Goal: Navigation & Orientation: Find specific page/section

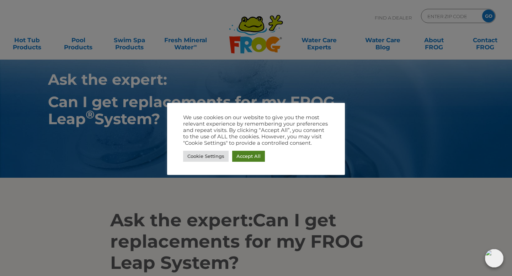
click at [251, 157] on link "Accept All" at bounding box center [248, 156] width 33 height 11
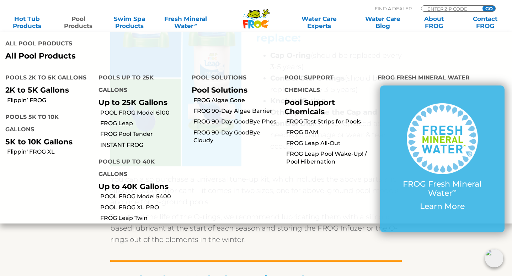
scroll to position [371, 0]
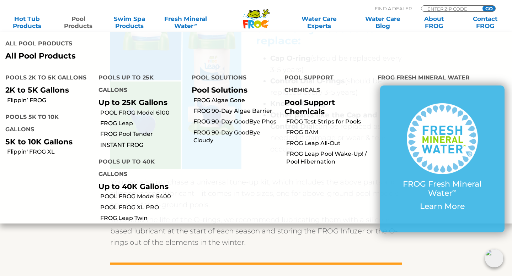
click at [343, 201] on li "Pool Support Chemicals Pool Support Chemicals FROG Test Strips for Pools FROG B…" at bounding box center [325, 144] width 93 height 157
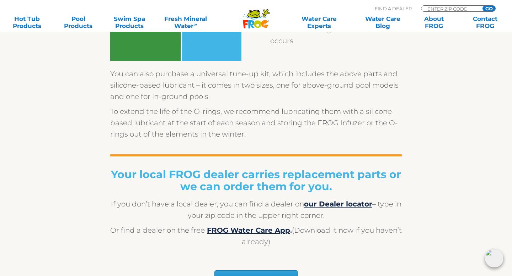
scroll to position [570, 0]
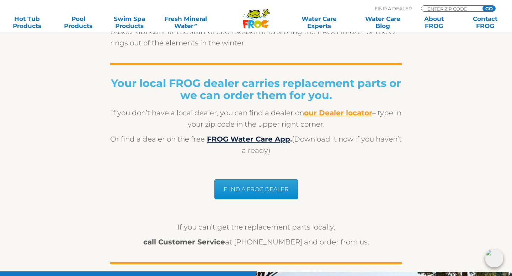
click at [335, 115] on b "our Dealer locator" at bounding box center [338, 113] width 68 height 9
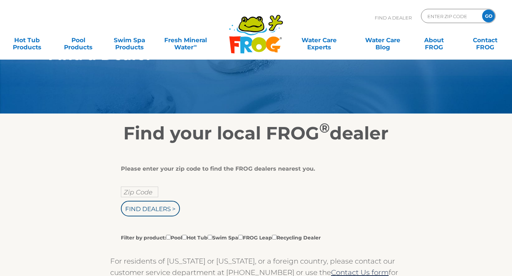
scroll to position [36, 0]
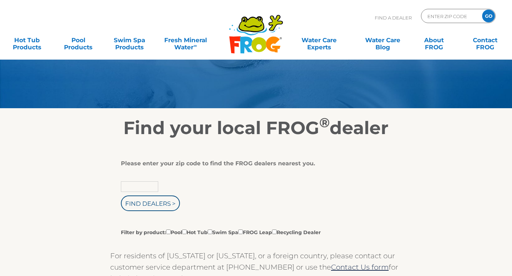
click at [149, 187] on input "text" at bounding box center [139, 187] width 37 height 11
type input "06416"
click at [133, 204] on input "Find Dealers >" at bounding box center [150, 204] width 59 height 16
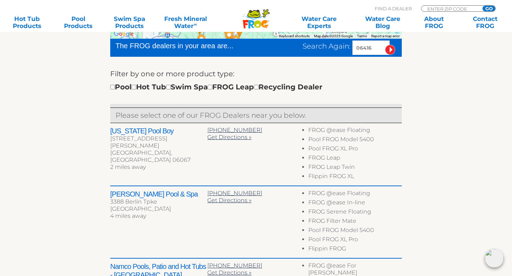
scroll to position [186, 0]
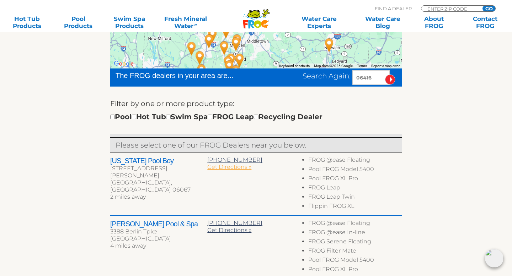
click at [222, 168] on span "Get Directions »" at bounding box center [229, 167] width 44 height 7
